Goal: Information Seeking & Learning: Learn about a topic

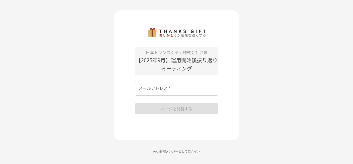
click at [176, 91] on input "メールアドレス   *" at bounding box center [176, 88] width 83 height 15
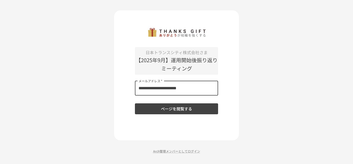
type input "**********"
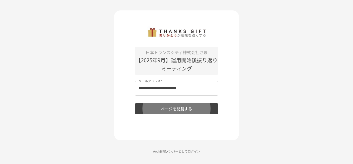
click at [135, 103] on button "ページを閲覧する" at bounding box center [176, 108] width 83 height 11
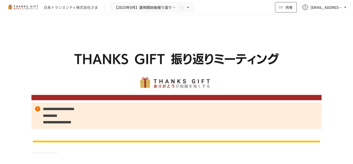
click at [284, 8] on button "共有" at bounding box center [286, 7] width 22 height 10
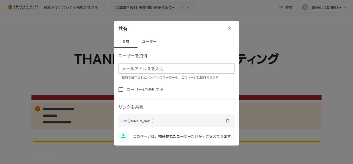
click at [228, 28] on icon "button" at bounding box center [230, 28] width 6 height 6
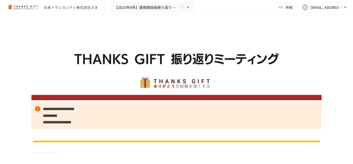
drag, startPoint x: 33, startPoint y: 48, endPoint x: 111, endPoint y: 147, distance: 125.5
click at [114, 153] on html "**********" at bounding box center [176, 76] width 353 height 153
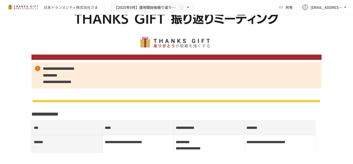
scroll to position [41, 0]
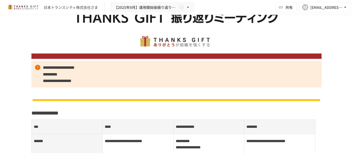
drag, startPoint x: 35, startPoint y: 24, endPoint x: 98, endPoint y: 117, distance: 111.7
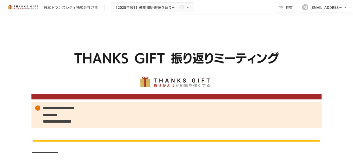
scroll to position [0, 0]
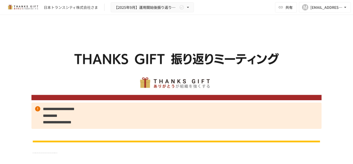
drag, startPoint x: 35, startPoint y: 42, endPoint x: 185, endPoint y: 154, distance: 187.4
click at [187, 153] on html "**********" at bounding box center [176, 76] width 353 height 153
drag, startPoint x: 192, startPoint y: 35, endPoint x: 52, endPoint y: 82, distance: 147.8
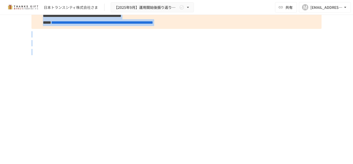
scroll to position [2401, 0]
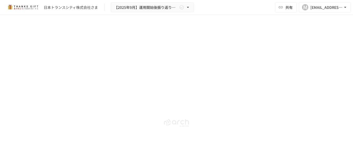
drag, startPoint x: 30, startPoint y: 46, endPoint x: 145, endPoint y: 172, distance: 170.2
click at [145, 153] on html "**********" at bounding box center [176, 76] width 353 height 153
drag, startPoint x: 145, startPoint y: 172, endPoint x: 116, endPoint y: 78, distance: 99.0
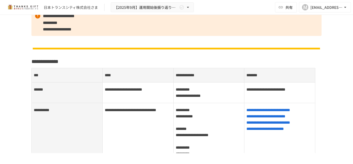
scroll to position [0, 0]
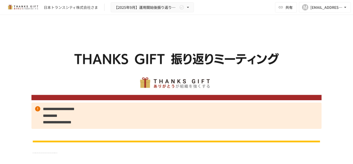
click at [300, 79] on img at bounding box center [176, 64] width 290 height 73
drag, startPoint x: 70, startPoint y: 46, endPoint x: 28, endPoint y: 39, distance: 41.9
drag, startPoint x: 31, startPoint y: 21, endPoint x: 68, endPoint y: 110, distance: 96.1
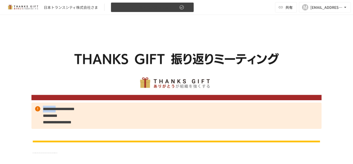
click at [180, 7] on icon "button" at bounding box center [181, 7] width 5 height 5
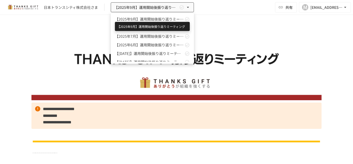
drag, startPoint x: 170, startPoint y: 18, endPoint x: 50, endPoint y: 47, distance: 123.3
click at [50, 47] on div at bounding box center [176, 82] width 353 height 164
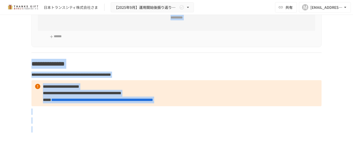
scroll to position [2401, 0]
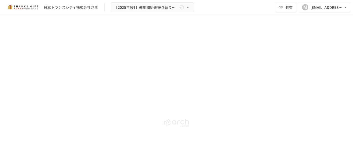
drag, startPoint x: 21, startPoint y: 63, endPoint x: 118, endPoint y: 173, distance: 146.2
click at [118, 153] on html "**********" at bounding box center [176, 76] width 353 height 153
drag, startPoint x: 118, startPoint y: 173, endPoint x: 130, endPoint y: 121, distance: 52.7
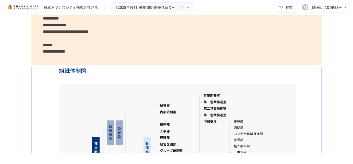
scroll to position [1876, 0]
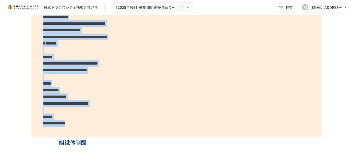
drag, startPoint x: 24, startPoint y: 26, endPoint x: 144, endPoint y: 129, distance: 158.1
drag, startPoint x: 144, startPoint y: 129, endPoint x: 138, endPoint y: 85, distance: 44.1
click at [246, 105] on p "**********" at bounding box center [176, 0] width 290 height 273
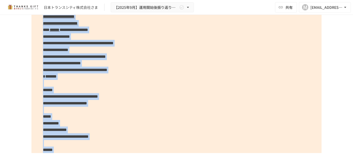
scroll to position [1907, 0]
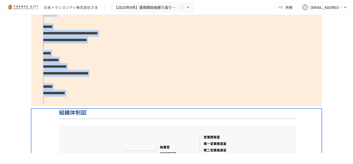
drag, startPoint x: 29, startPoint y: 33, endPoint x: 222, endPoint y: 120, distance: 212.4
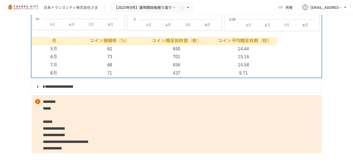
scroll to position [891, 0]
click at [56, 104] on strong "********" at bounding box center [49, 102] width 13 height 4
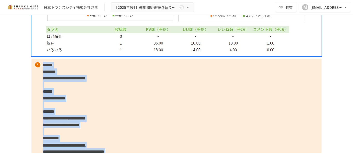
scroll to position [1946, 0]
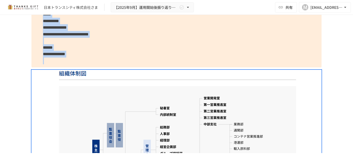
drag, startPoint x: 34, startPoint y: 65, endPoint x: 138, endPoint y: 92, distance: 107.0
drag, startPoint x: 138, startPoint y: 92, endPoint x: 117, endPoint y: 44, distance: 52.0
